Goal: Task Accomplishment & Management: Manage account settings

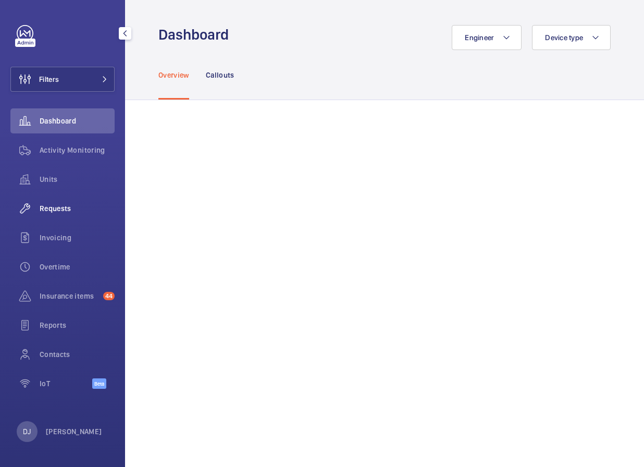
click at [60, 207] on span "Requests" at bounding box center [77, 208] width 75 height 10
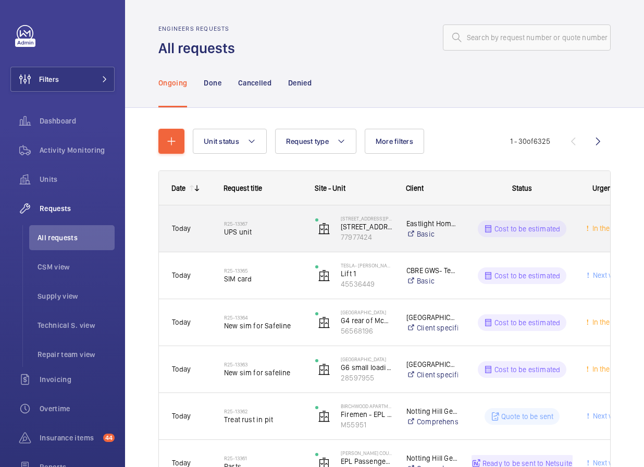
click at [502, 247] on div "Cost to be estimated" at bounding box center [516, 228] width 114 height 37
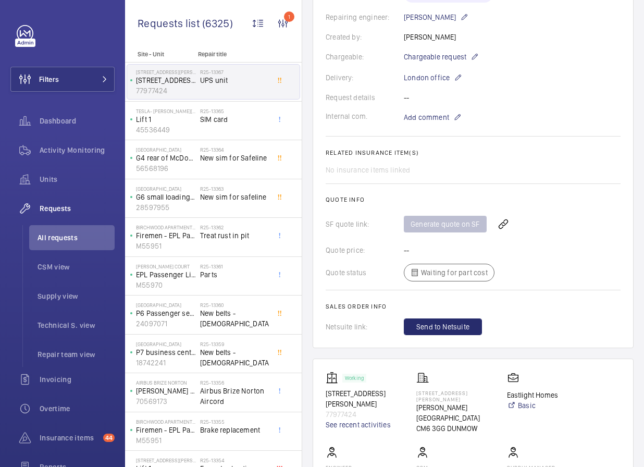
scroll to position [262, 0]
